Goal: Check status: Check status

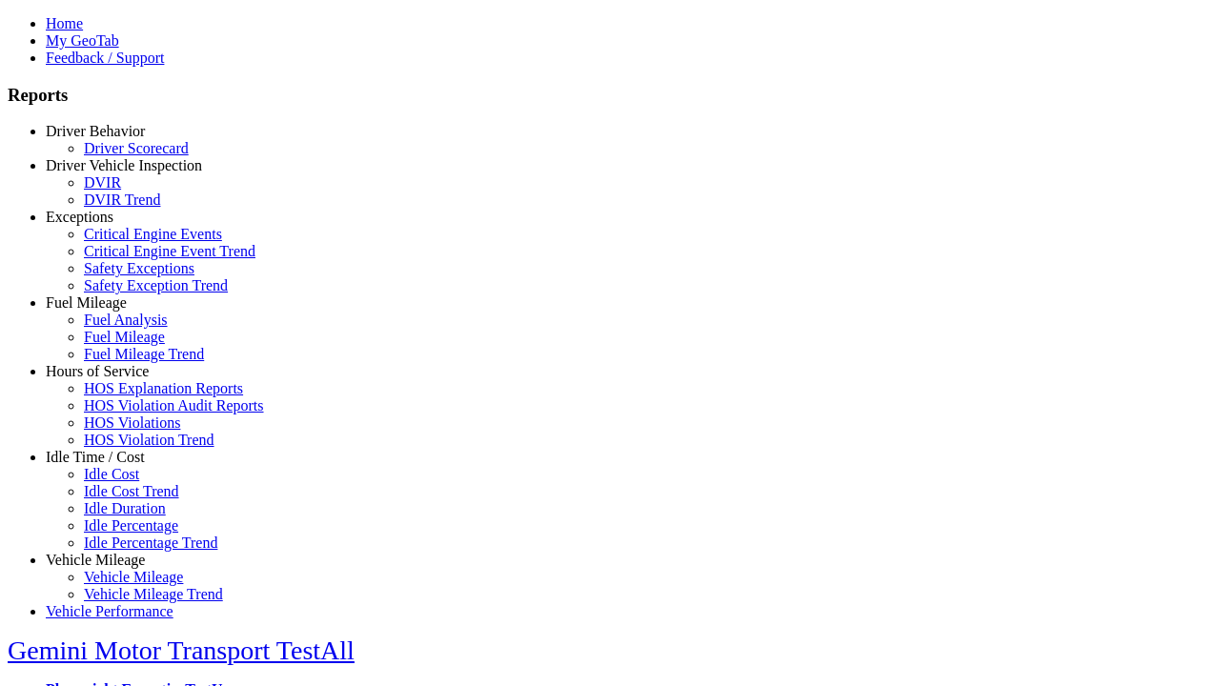
click at [110, 139] on link "Driver Behavior" at bounding box center [95, 131] width 99 height 16
click at [124, 156] on link "Driver Scorecard" at bounding box center [136, 148] width 105 height 16
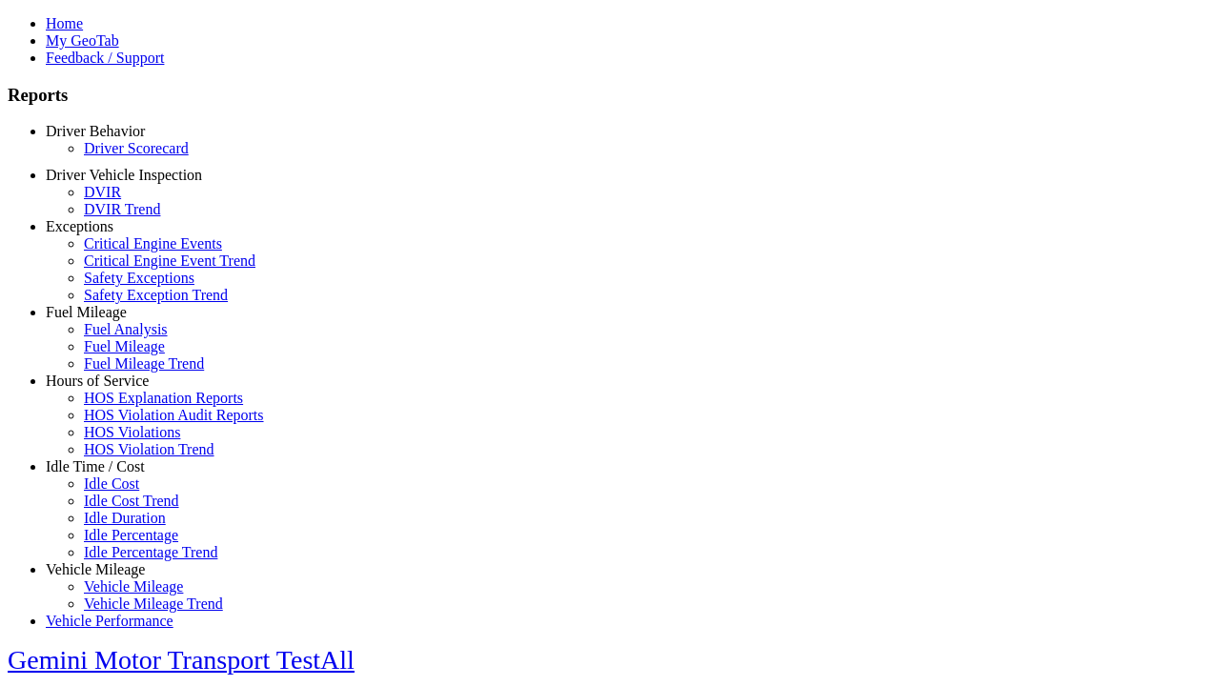
select select "**"
